Goal: Information Seeking & Learning: Check status

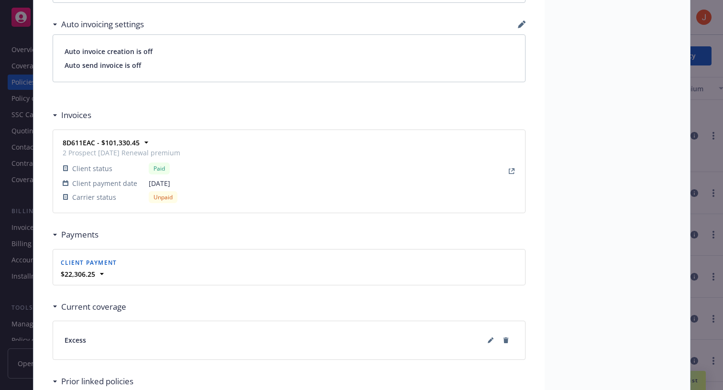
scroll to position [862, 0]
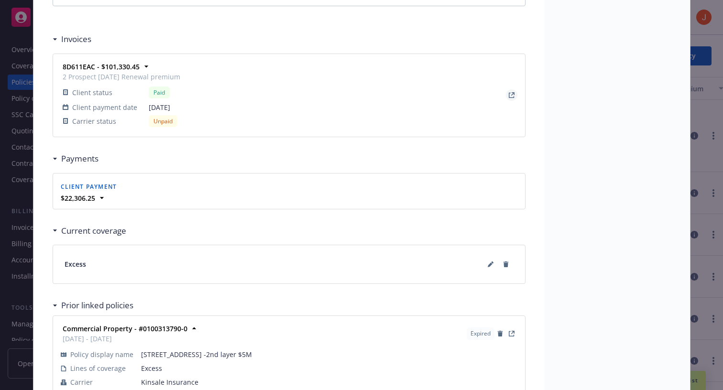
click at [515, 97] on link "View Invoice" at bounding box center [511, 94] width 11 height 11
click at [23, 173] on div "Policy Commercial Property - 2 Prospect St -2nd layer $7M 09/02/2025 - Sampath …" at bounding box center [361, 195] width 723 height 390
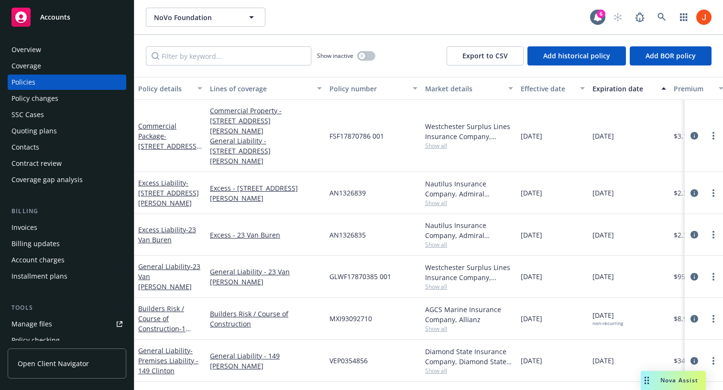
click at [45, 96] on div "Policy changes" at bounding box center [34, 98] width 47 height 15
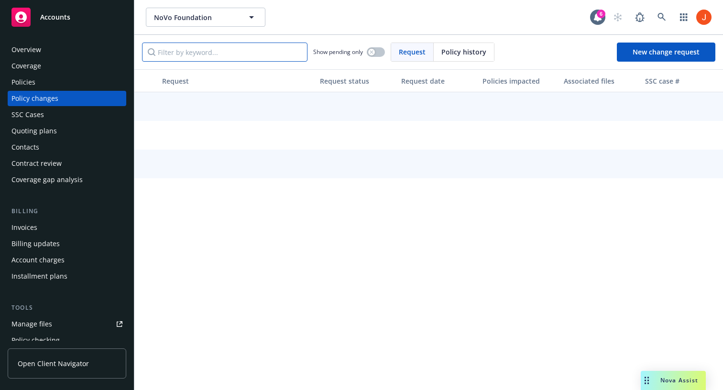
click at [228, 56] on input "Filter by keyword..." at bounding box center [224, 52] width 165 height 19
paste input "8D611EAC"
type input "8D611EAC"
click at [39, 230] on div "Invoices" at bounding box center [66, 227] width 111 height 15
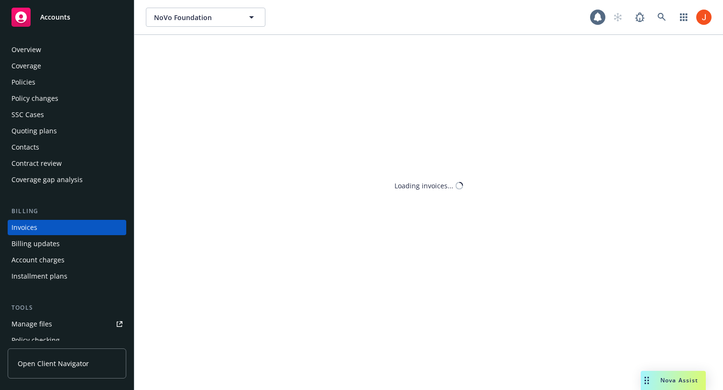
scroll to position [17, 0]
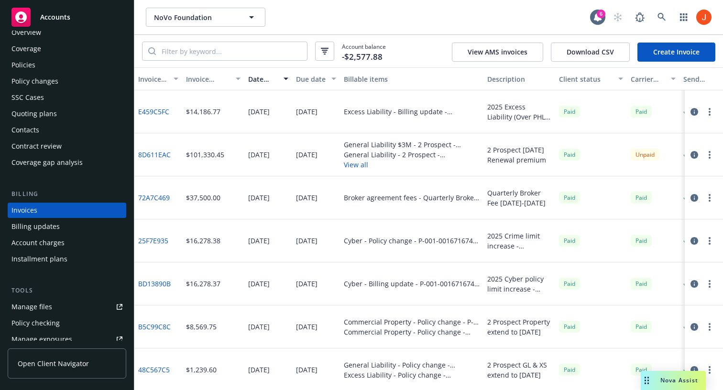
click at [38, 70] on div "Policies" at bounding box center [66, 64] width 111 height 15
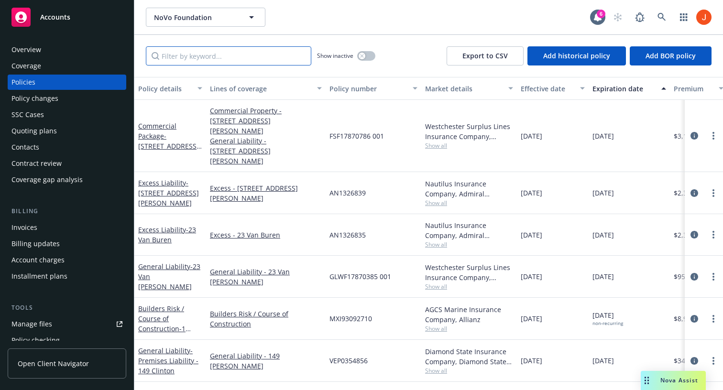
click at [269, 53] on input "Filter by keyword..." at bounding box center [228, 55] width 165 height 19
paste input "XS23027863--02"
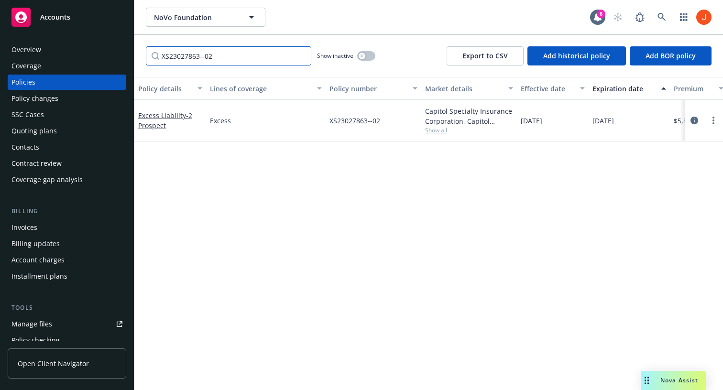
type input "XS23027863--02"
click at [370, 58] on button "button" at bounding box center [366, 56] width 18 height 10
click at [690, 121] on icon "circleInformation" at bounding box center [694, 121] width 8 height 8
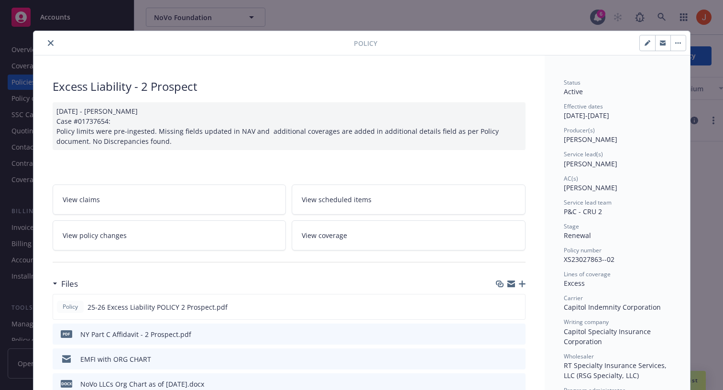
click at [237, 240] on link "View policy changes" at bounding box center [170, 235] width 234 height 30
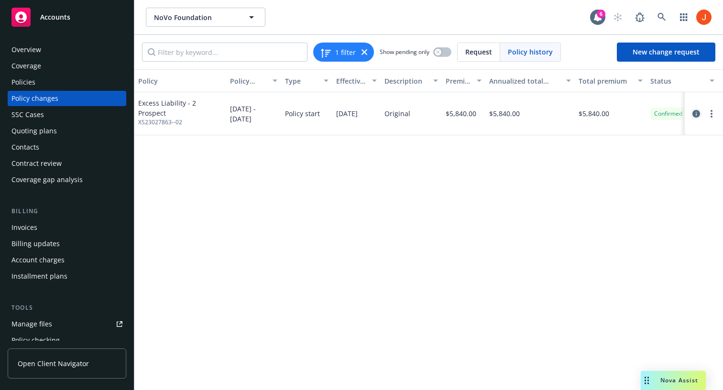
click at [695, 115] on icon "circleInformation" at bounding box center [696, 114] width 8 height 8
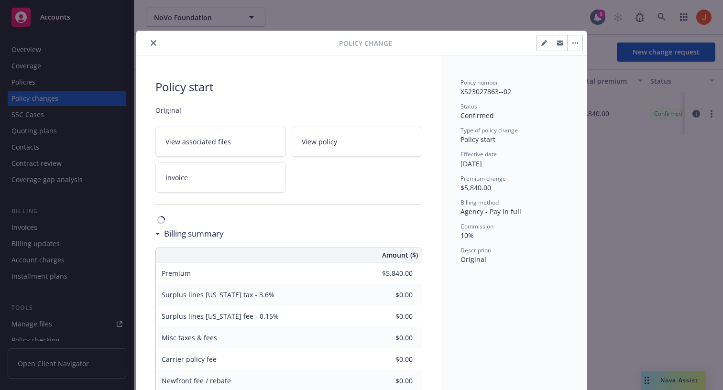
scroll to position [29, 0]
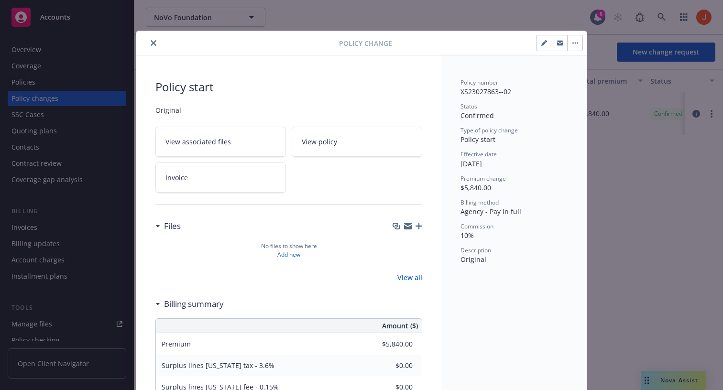
scroll to position [29, 0]
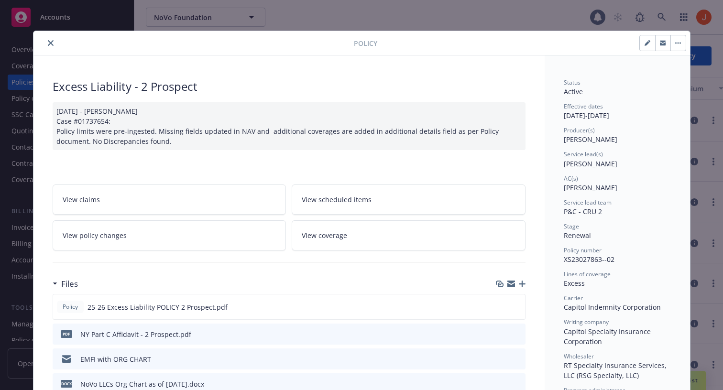
scroll to position [29, 0]
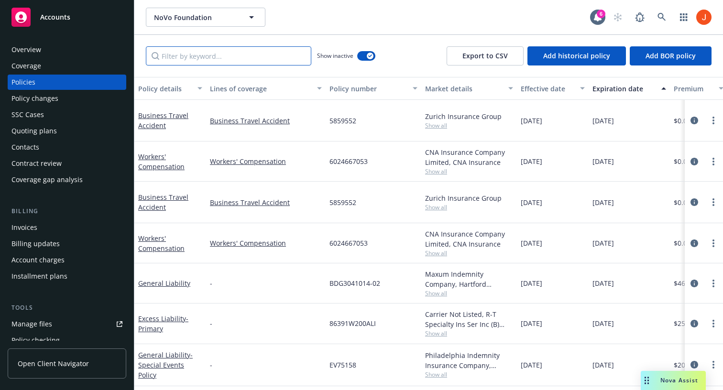
click at [216, 55] on input "Filter by keyword..." at bounding box center [228, 55] width 165 height 19
paste input "PAV0569278"
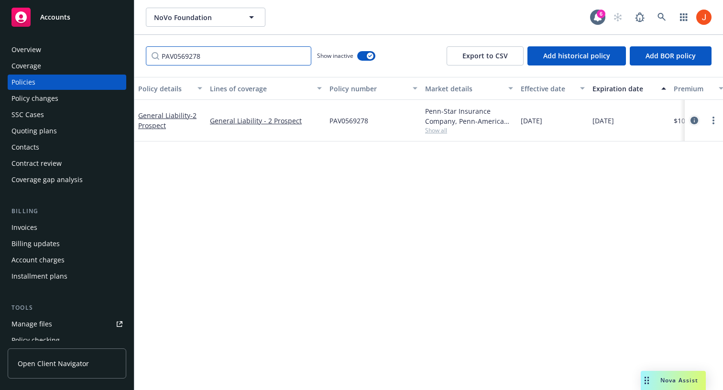
type input "PAV0569278"
click at [695, 120] on icon "circleInformation" at bounding box center [694, 121] width 8 height 8
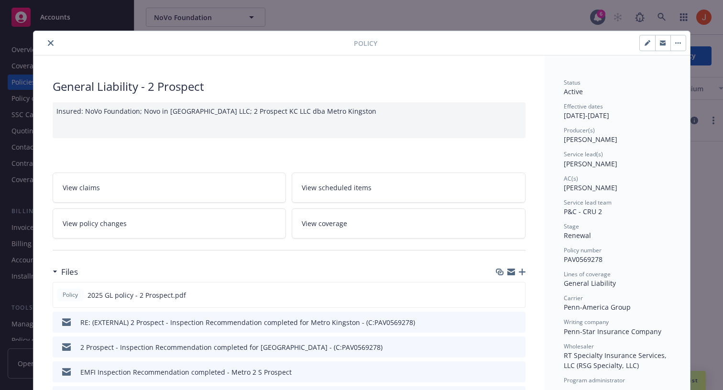
click at [273, 223] on icon at bounding box center [274, 221] width 3 height 3
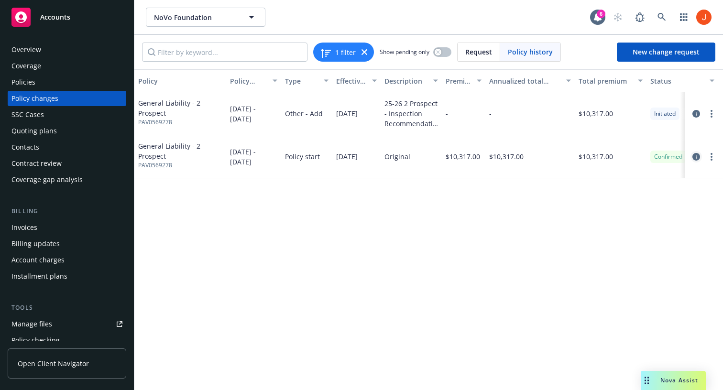
click at [696, 156] on icon "circleInformation" at bounding box center [696, 157] width 8 height 8
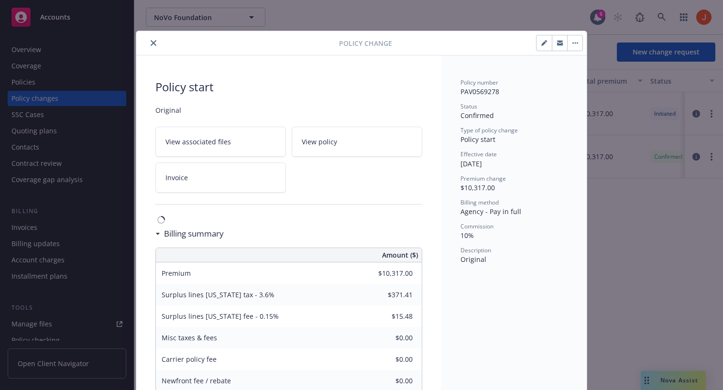
scroll to position [29, 0]
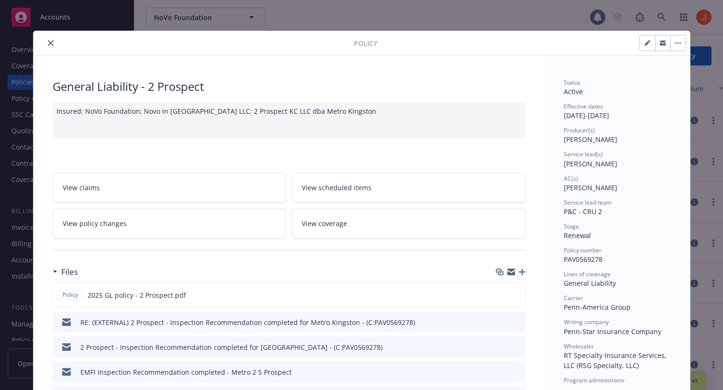
scroll to position [29, 0]
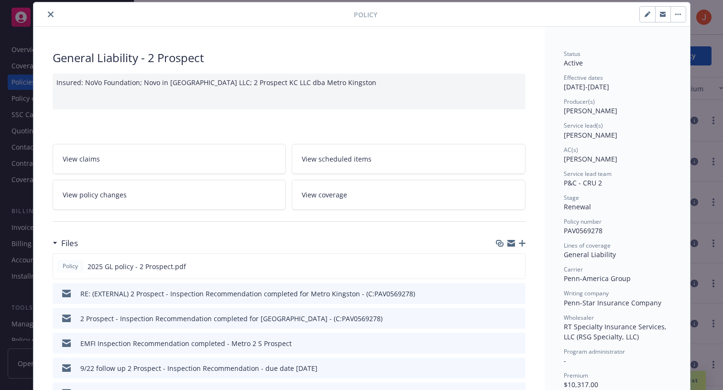
click at [53, 13] on icon "close" at bounding box center [51, 14] width 6 height 6
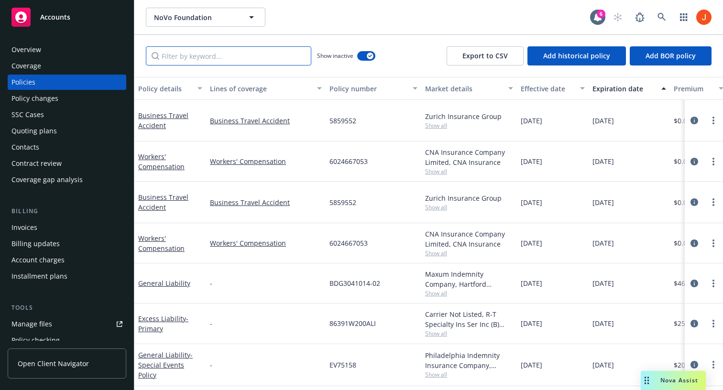
click at [214, 55] on input "Filter by keyword..." at bounding box center [228, 55] width 165 height 19
paste input "019762321-00"
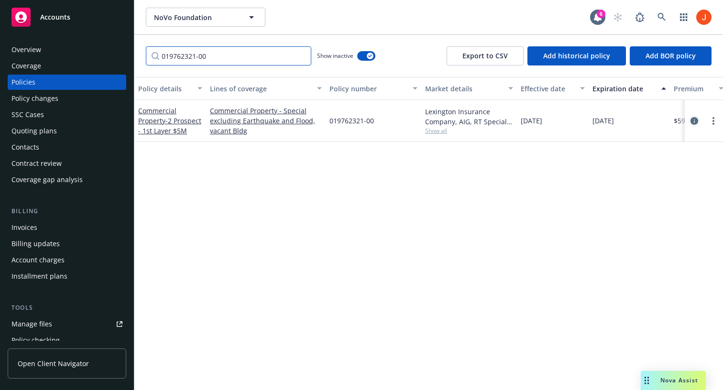
type input "019762321-00"
click at [694, 119] on icon "circleInformation" at bounding box center [694, 121] width 8 height 8
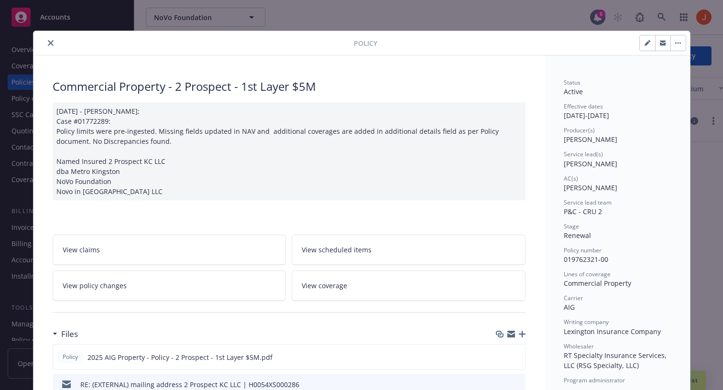
click at [130, 286] on link "View policy changes" at bounding box center [170, 286] width 234 height 30
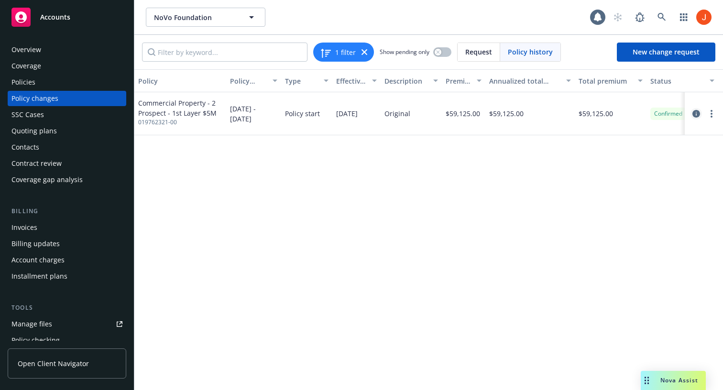
click at [697, 115] on icon "circleInformation" at bounding box center [696, 114] width 8 height 8
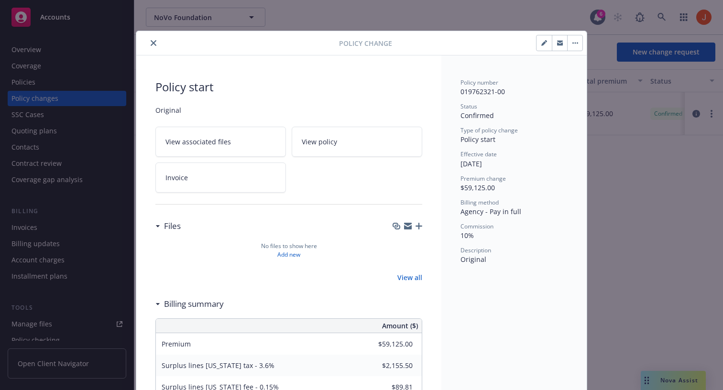
scroll to position [29, 0]
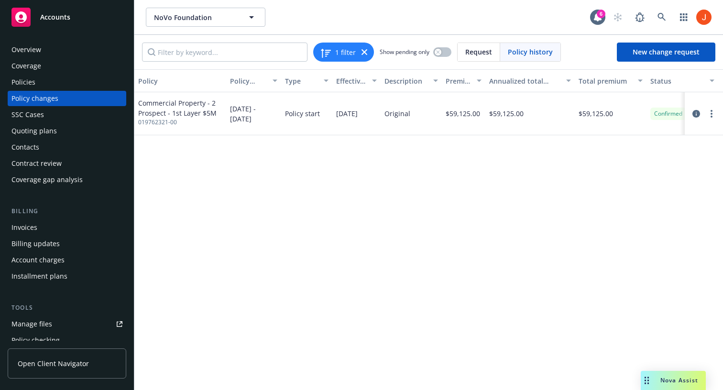
click at [49, 80] on div "Policies" at bounding box center [66, 82] width 111 height 15
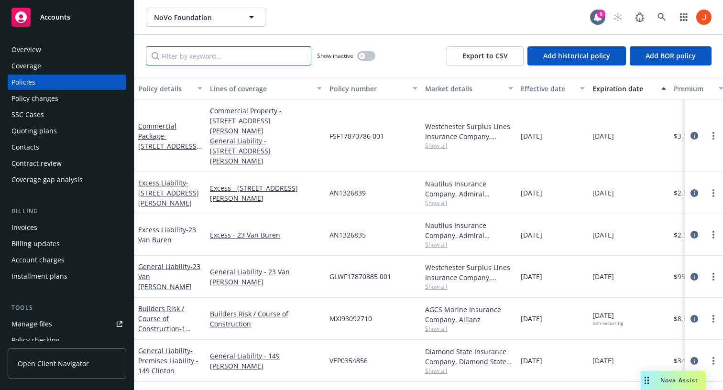
click at [247, 54] on input "Filter by keyword..." at bounding box center [228, 55] width 165 height 19
paste input "0100313790-0"
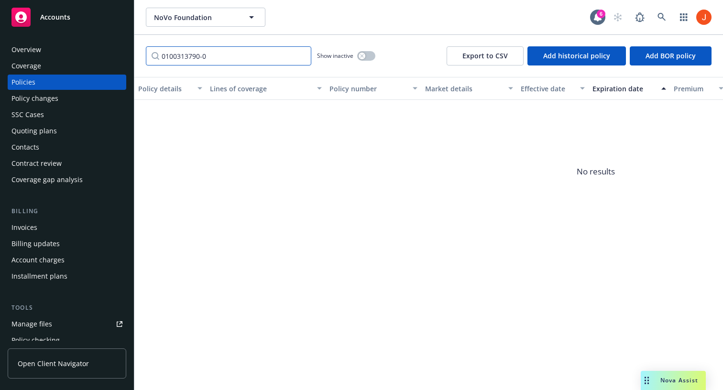
type input "0100313790-0"
click at [366, 59] on button "button" at bounding box center [366, 56] width 18 height 10
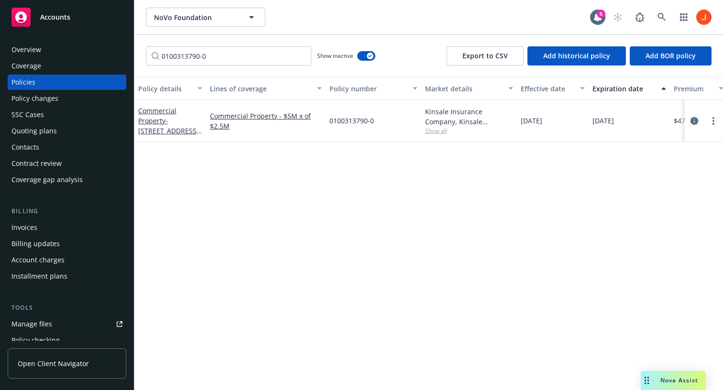
click at [694, 119] on icon "circleInformation" at bounding box center [694, 121] width 8 height 8
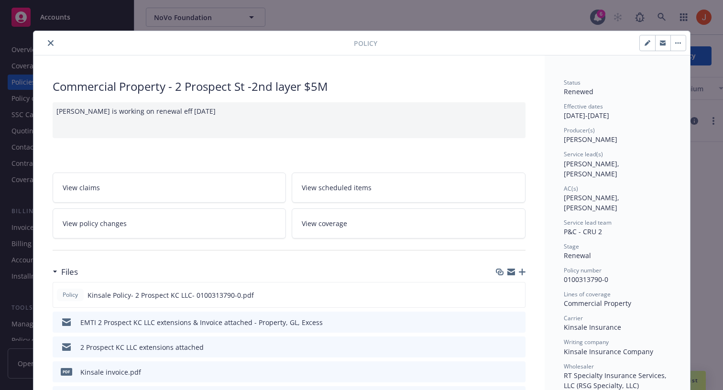
click at [273, 224] on icon at bounding box center [273, 223] width 6 height 6
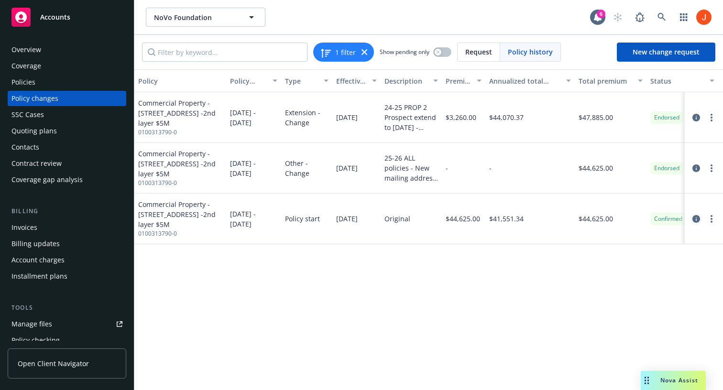
click at [697, 215] on icon "circleInformation" at bounding box center [696, 219] width 8 height 8
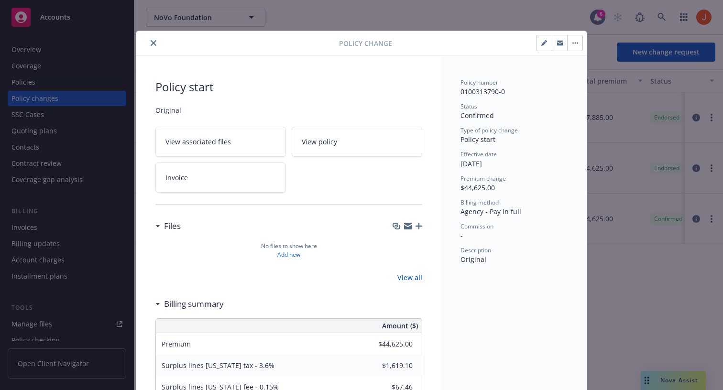
scroll to position [29, 0]
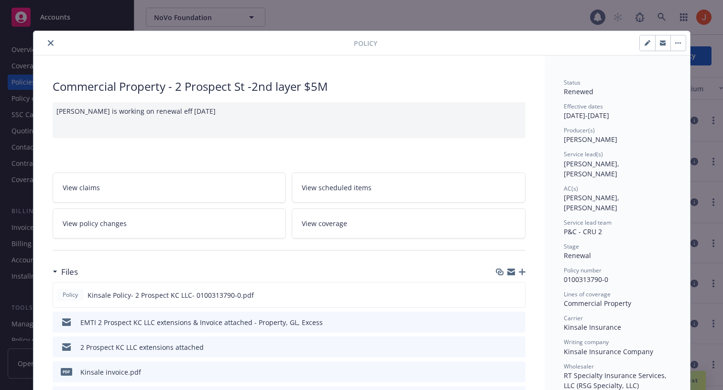
scroll to position [29, 0]
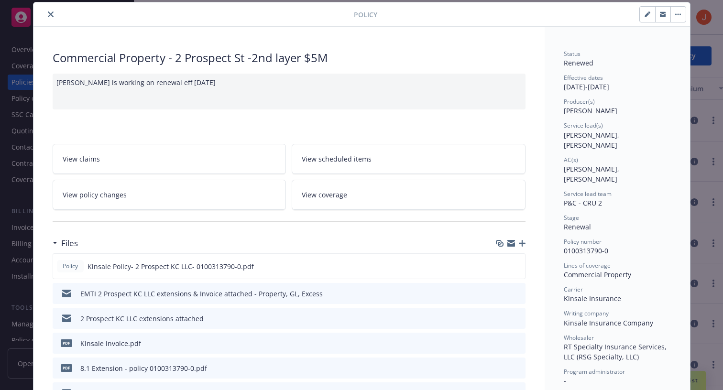
click at [52, 15] on icon "close" at bounding box center [51, 14] width 6 height 6
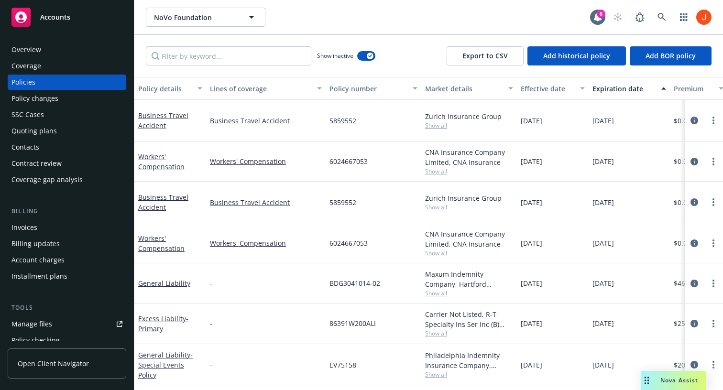
click at [228, 43] on div "Show inactive Export to CSV Add historical policy Add BOR policy" at bounding box center [428, 56] width 589 height 42
click at [224, 55] on input "Filter by keyword..." at bounding box center [228, 55] width 165 height 19
paste input "H0054XS000286-00"
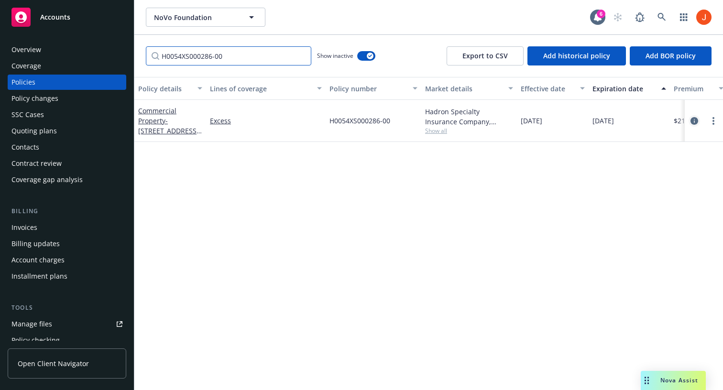
type input "H0054XS000286-00"
click at [694, 120] on icon "circleInformation" at bounding box center [694, 121] width 8 height 8
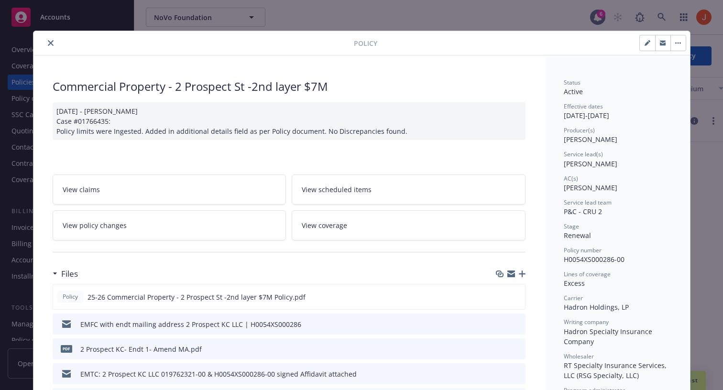
scroll to position [29, 0]
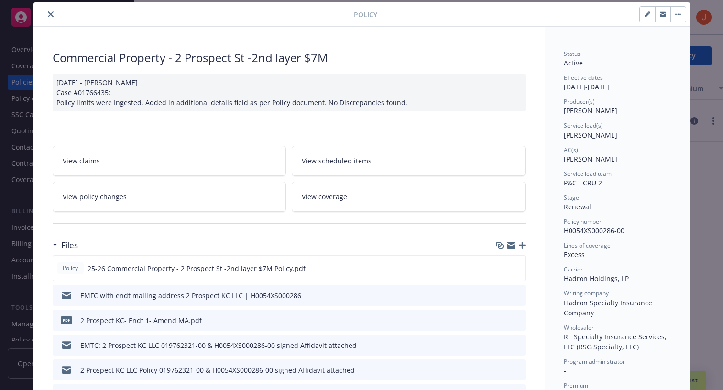
click at [266, 195] on link "View policy changes" at bounding box center [170, 197] width 234 height 30
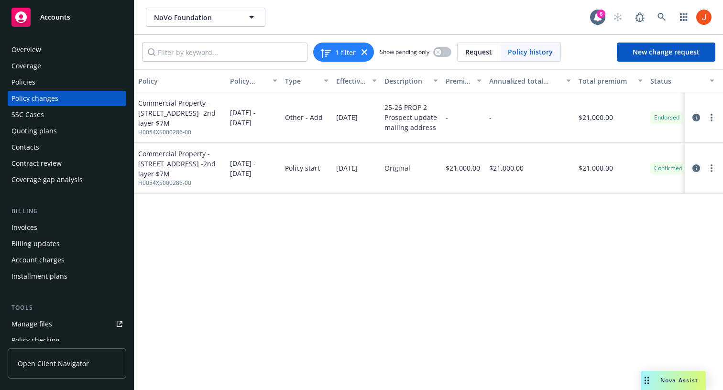
click at [698, 164] on icon "circleInformation" at bounding box center [696, 168] width 8 height 8
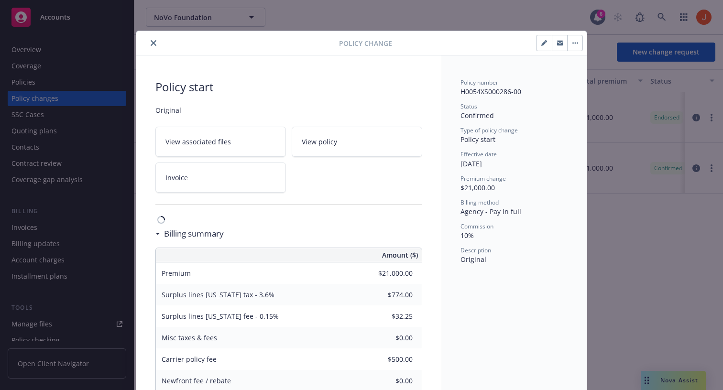
scroll to position [29, 0]
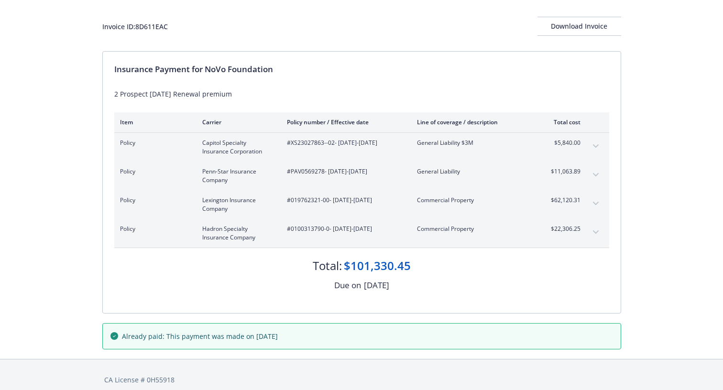
scroll to position [58, 0]
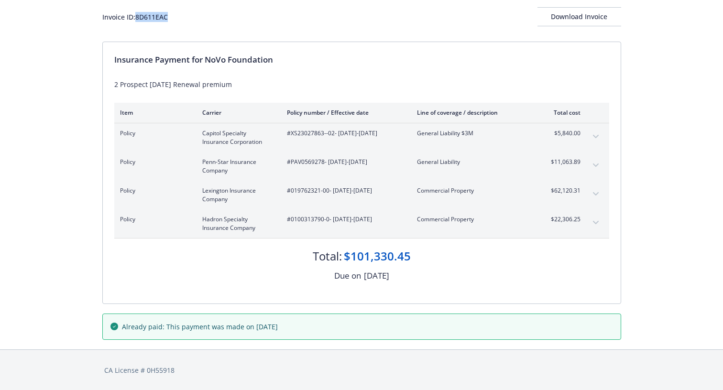
drag, startPoint x: 171, startPoint y: 17, endPoint x: 137, endPoint y: 18, distance: 34.0
click at [137, 18] on div "Invoice ID: 8D611EAC Download Invoice" at bounding box center [361, 16] width 519 height 19
copy div "8D611EAC"
click at [320, 134] on span "#XS23027863--02 - [DATE]-[DATE]" at bounding box center [344, 133] width 115 height 9
drag, startPoint x: 332, startPoint y: 133, endPoint x: 290, endPoint y: 135, distance: 42.6
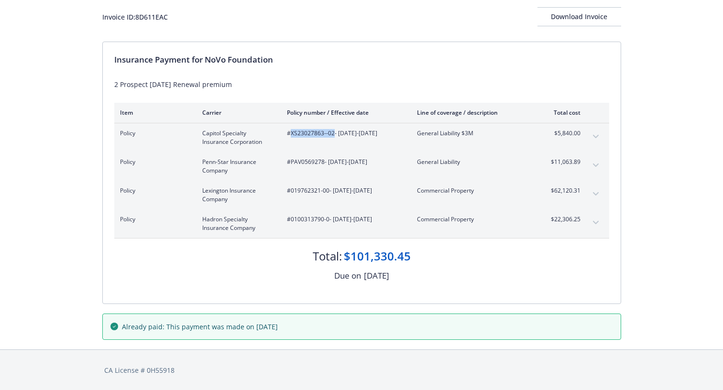
click at [290, 135] on span "#XS23027863--02 - [DATE]-[DATE]" at bounding box center [344, 133] width 115 height 9
copy span "XS23027863--02"
drag, startPoint x: 324, startPoint y: 164, endPoint x: 291, endPoint y: 164, distance: 33.0
click at [291, 164] on span "#PAV0569278 - [DATE]-[DATE]" at bounding box center [344, 162] width 115 height 9
copy span "PAV0569278"
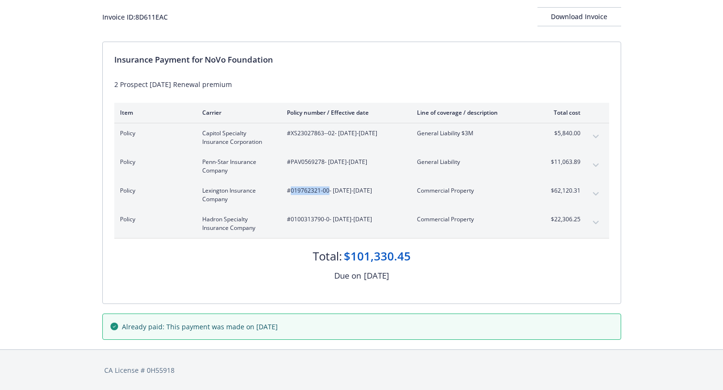
drag, startPoint x: 327, startPoint y: 190, endPoint x: 291, endPoint y: 193, distance: 36.4
click at [291, 193] on span "#019762321-00 - [DATE]-[DATE]" at bounding box center [344, 190] width 115 height 9
copy span "019762321-00"
drag, startPoint x: 328, startPoint y: 219, endPoint x: 290, endPoint y: 222, distance: 38.3
click at [290, 222] on span "#0100313790-0 - [DATE]-[DATE]" at bounding box center [344, 219] width 115 height 9
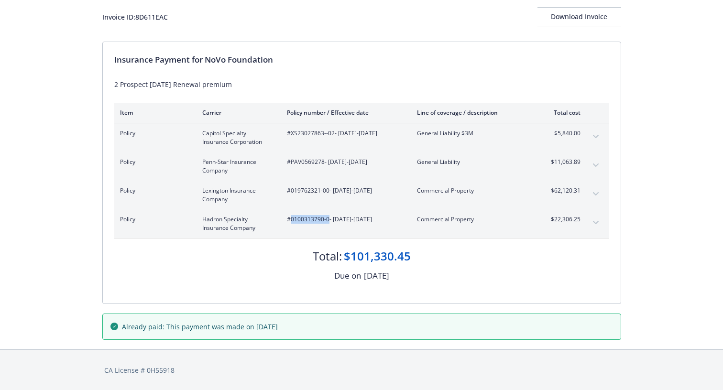
copy span "0100313790-0"
